Goal: Task Accomplishment & Management: Use online tool/utility

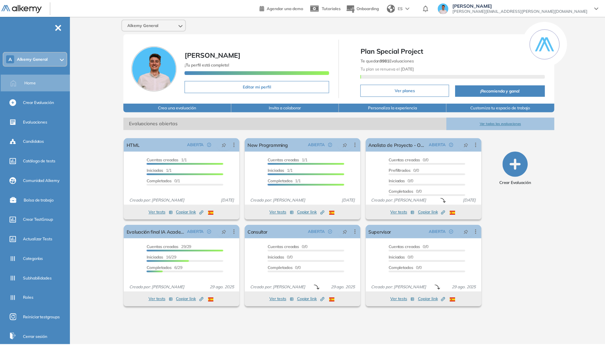
scroll to position [30, 0]
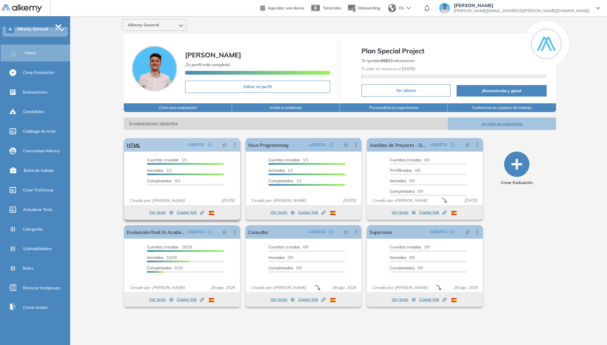
drag, startPoint x: 161, startPoint y: 145, endPoint x: 157, endPoint y: 144, distance: 3.8
click at [160, 144] on div "HTML ABIERTA Editar Los siguientes tests ya no están disponibles o tienen una n…" at bounding box center [182, 144] width 116 height 13
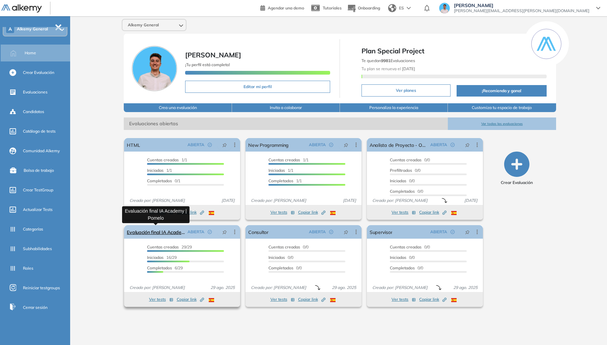
click at [169, 230] on link "Evaluación final IA Academy | Pomelo" at bounding box center [156, 231] width 58 height 13
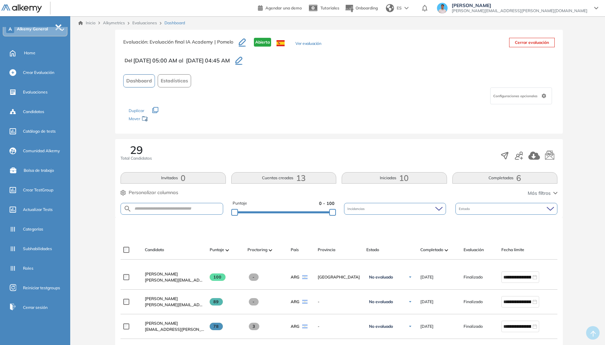
click at [527, 98] on span "Configuraciones opcionales" at bounding box center [516, 95] width 46 height 5
click at [530, 93] on span "Configuraciones opcionales" at bounding box center [516, 95] width 46 height 5
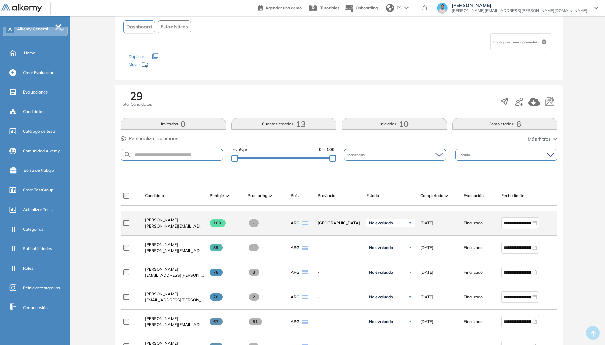
scroll to position [113, 0]
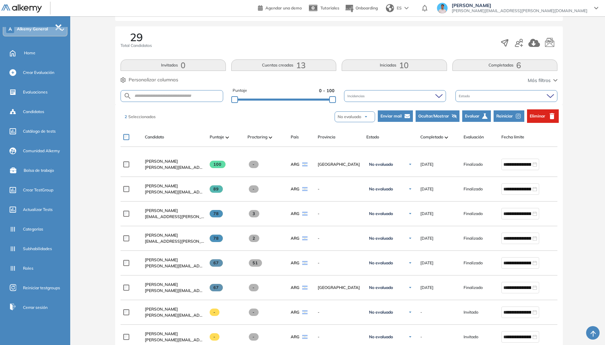
click at [519, 113] on icon "button" at bounding box center [518, 116] width 6 height 6
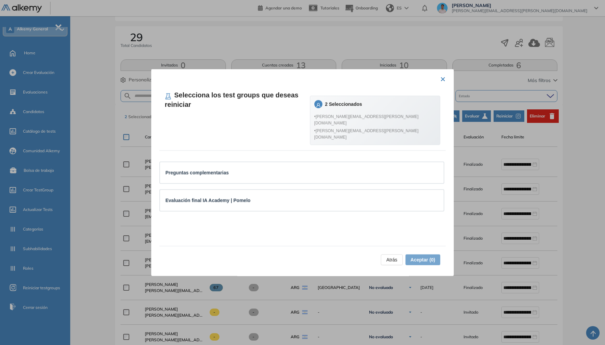
click at [404, 99] on div "2 Seleccionados • [PERSON_NAME][EMAIL_ADDRESS][PERSON_NAME][DOMAIN_NAME] • [PER…" at bounding box center [375, 120] width 130 height 49
click at [440, 75] on button "×" at bounding box center [442, 78] width 5 height 13
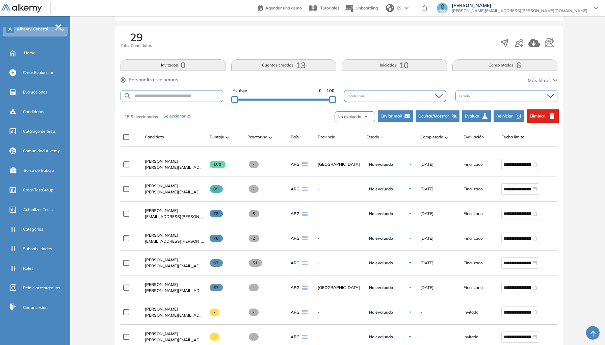
click at [182, 116] on button "Seleccionar 29" at bounding box center [177, 115] width 33 height 11
click at [186, 114] on button "Seleccionar 29" at bounding box center [177, 115] width 33 height 11
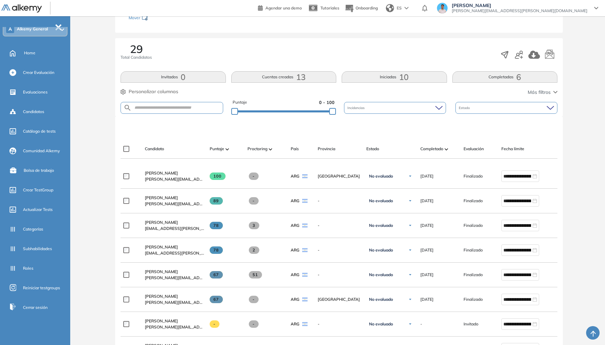
scroll to position [72, 0]
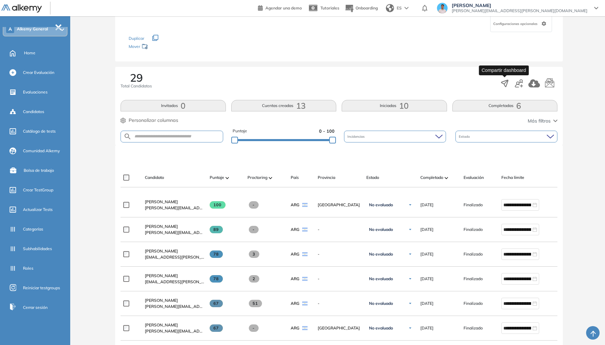
click at [506, 81] on icon "button" at bounding box center [504, 83] width 9 height 9
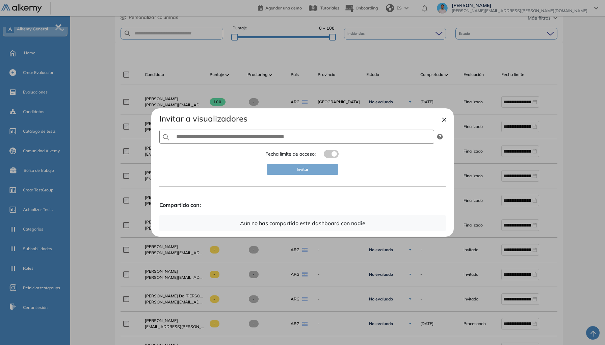
click at [523, 137] on div at bounding box center [302, 172] width 605 height 345
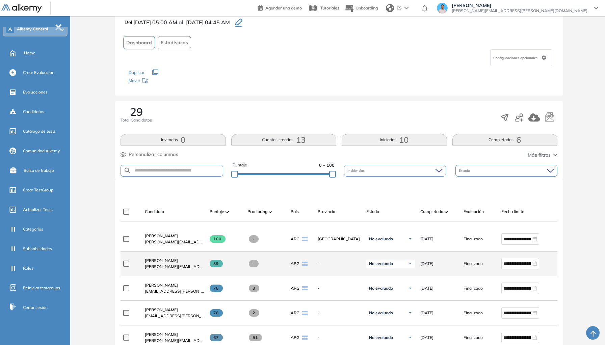
scroll to position [0, 0]
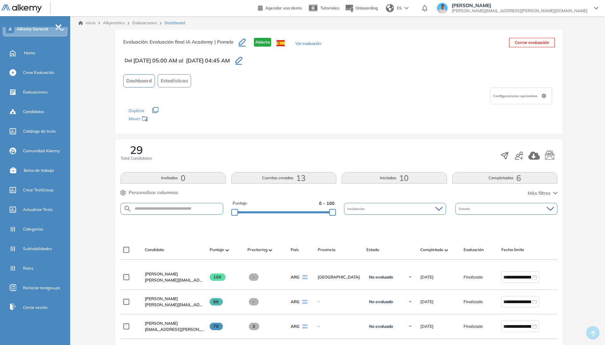
click at [523, 156] on div at bounding box center [528, 155] width 57 height 13
click at [521, 156] on icon "button" at bounding box center [519, 156] width 8 height 8
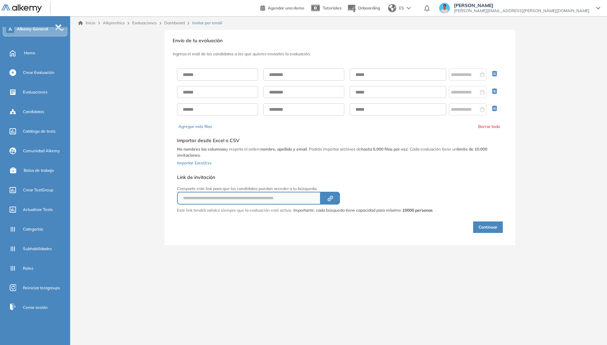
click at [166, 22] on link "Dashboard" at bounding box center [174, 22] width 21 height 5
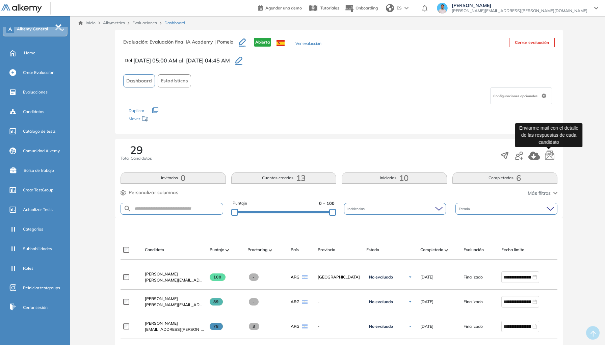
click at [551, 156] on icon "button" at bounding box center [549, 154] width 9 height 9
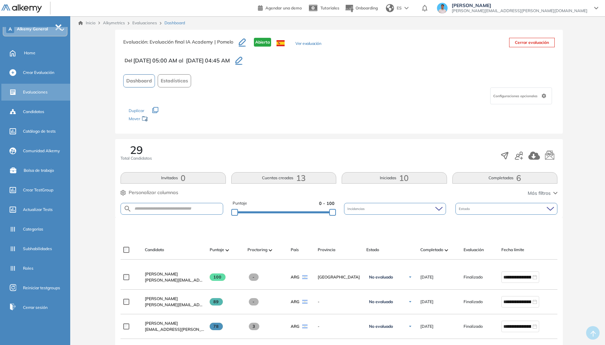
click at [39, 93] on span "Evaluaciones" at bounding box center [35, 92] width 25 height 6
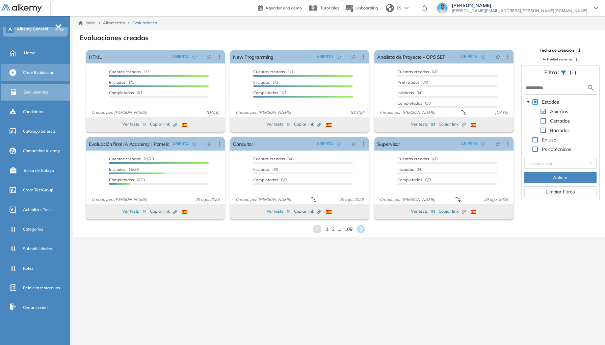
click at [54, 75] on span "Crear Evaluación" at bounding box center [38, 73] width 31 height 6
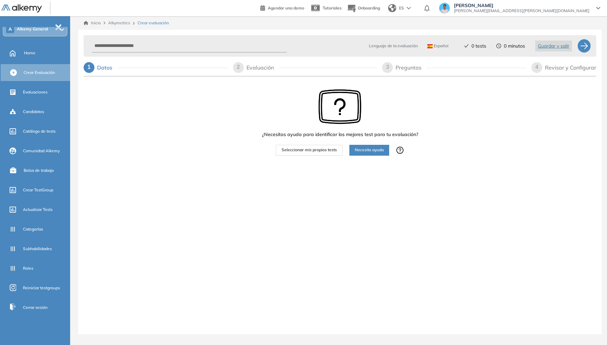
click at [293, 154] on button "Seleccionar mis propios tests" at bounding box center [309, 150] width 67 height 11
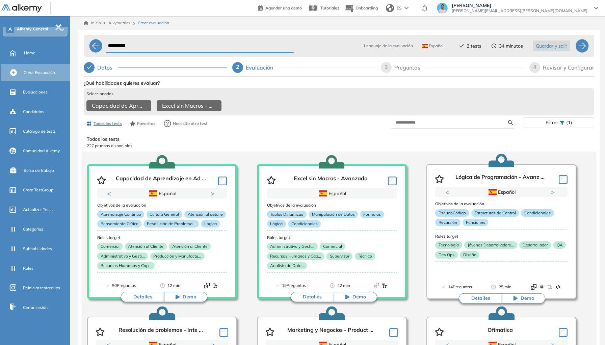
click at [398, 68] on div "Preguntas" at bounding box center [409, 67] width 31 height 11
select select "*****"
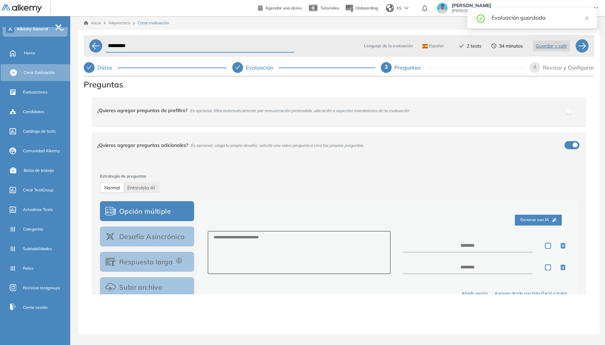
click at [585, 71] on div "Revisar y Configurar" at bounding box center [568, 67] width 51 height 11
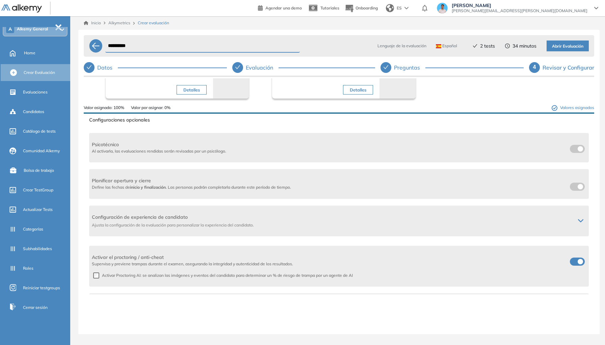
scroll to position [50, 0]
